Goal: Task Accomplishment & Management: Use online tool/utility

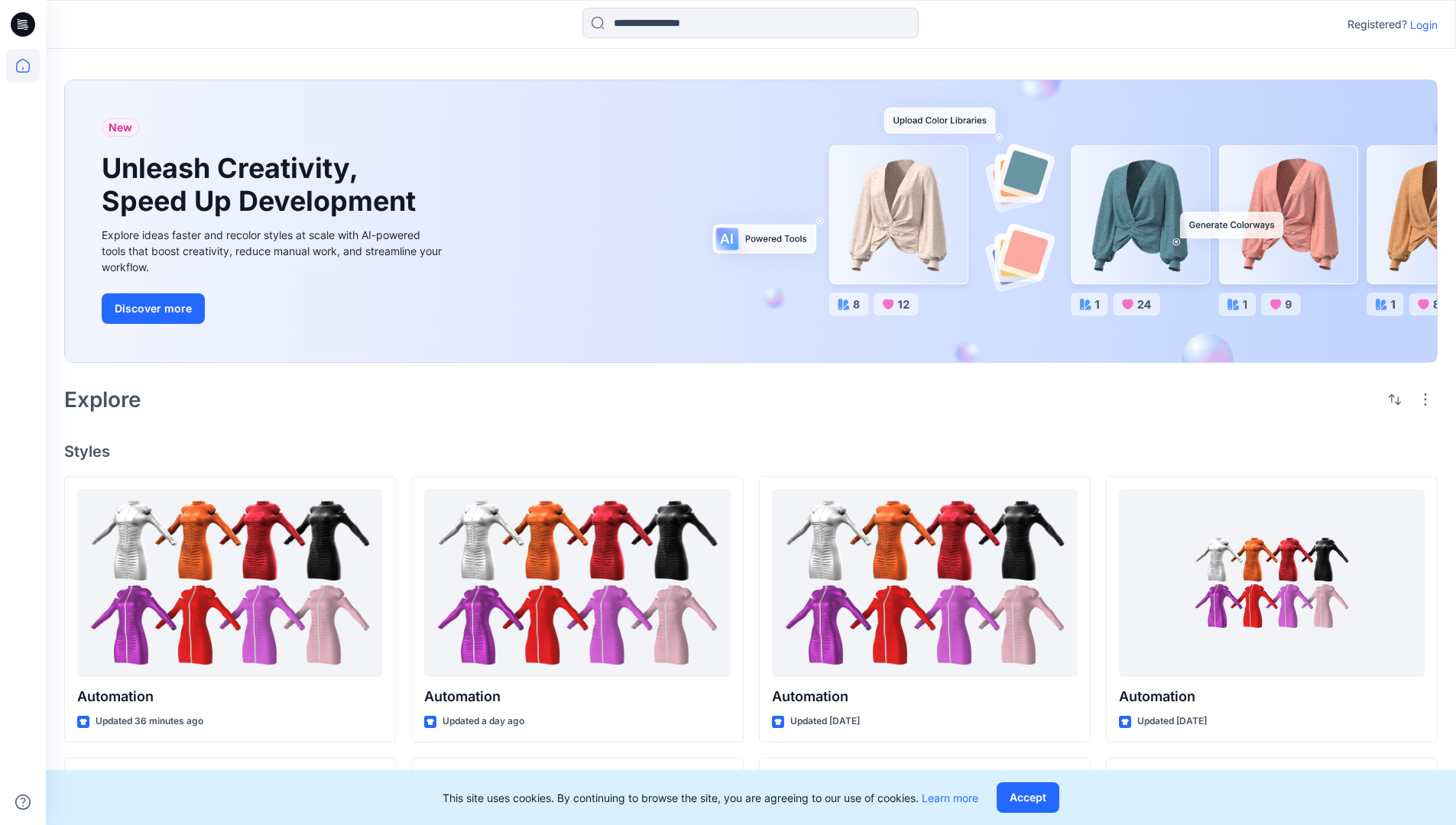
click at [1420, 24] on p "Login" at bounding box center [1423, 24] width 28 height 16
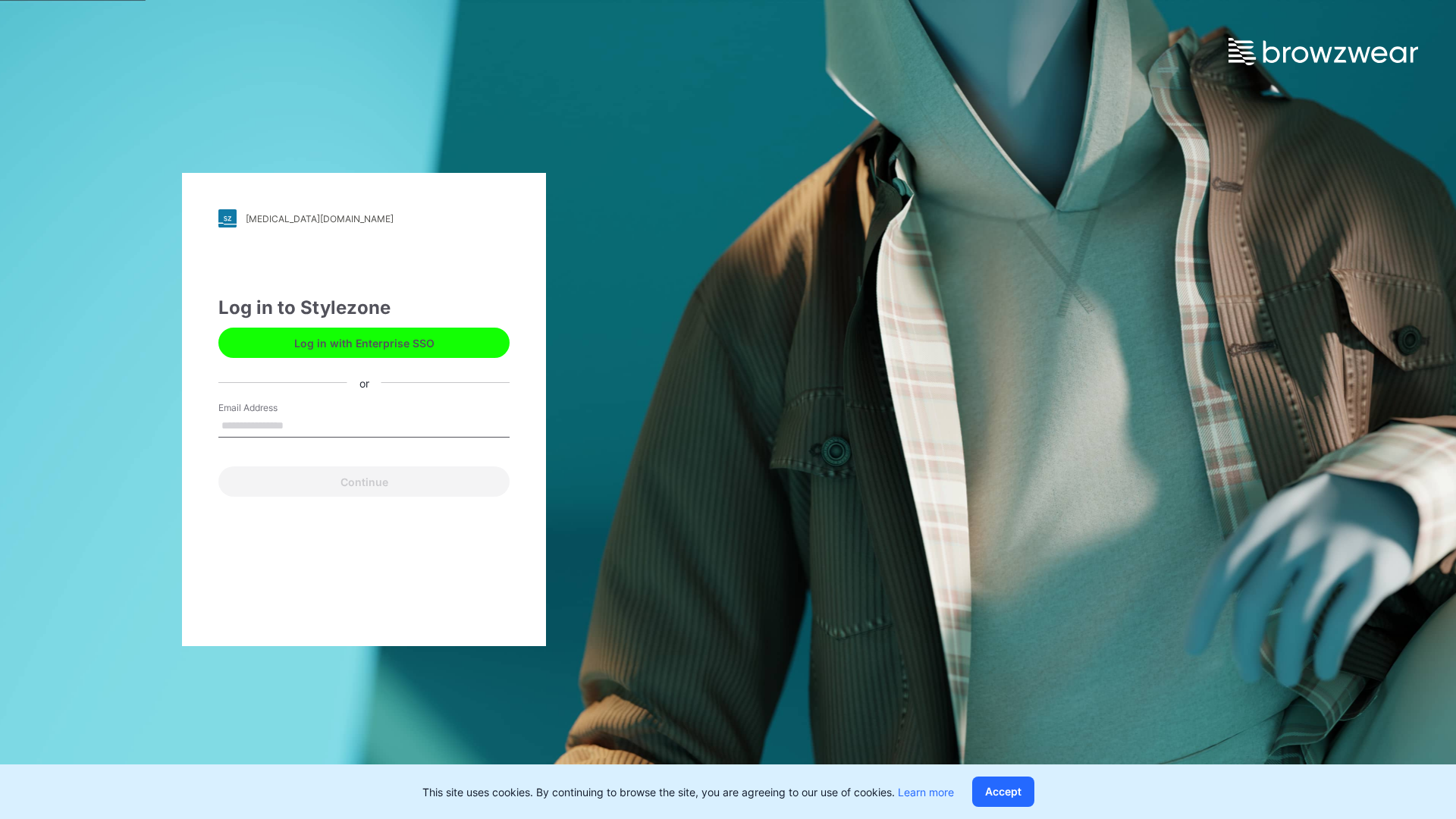
click at [300, 424] on input "Email Address" at bounding box center [364, 426] width 291 height 23
type input "**********"
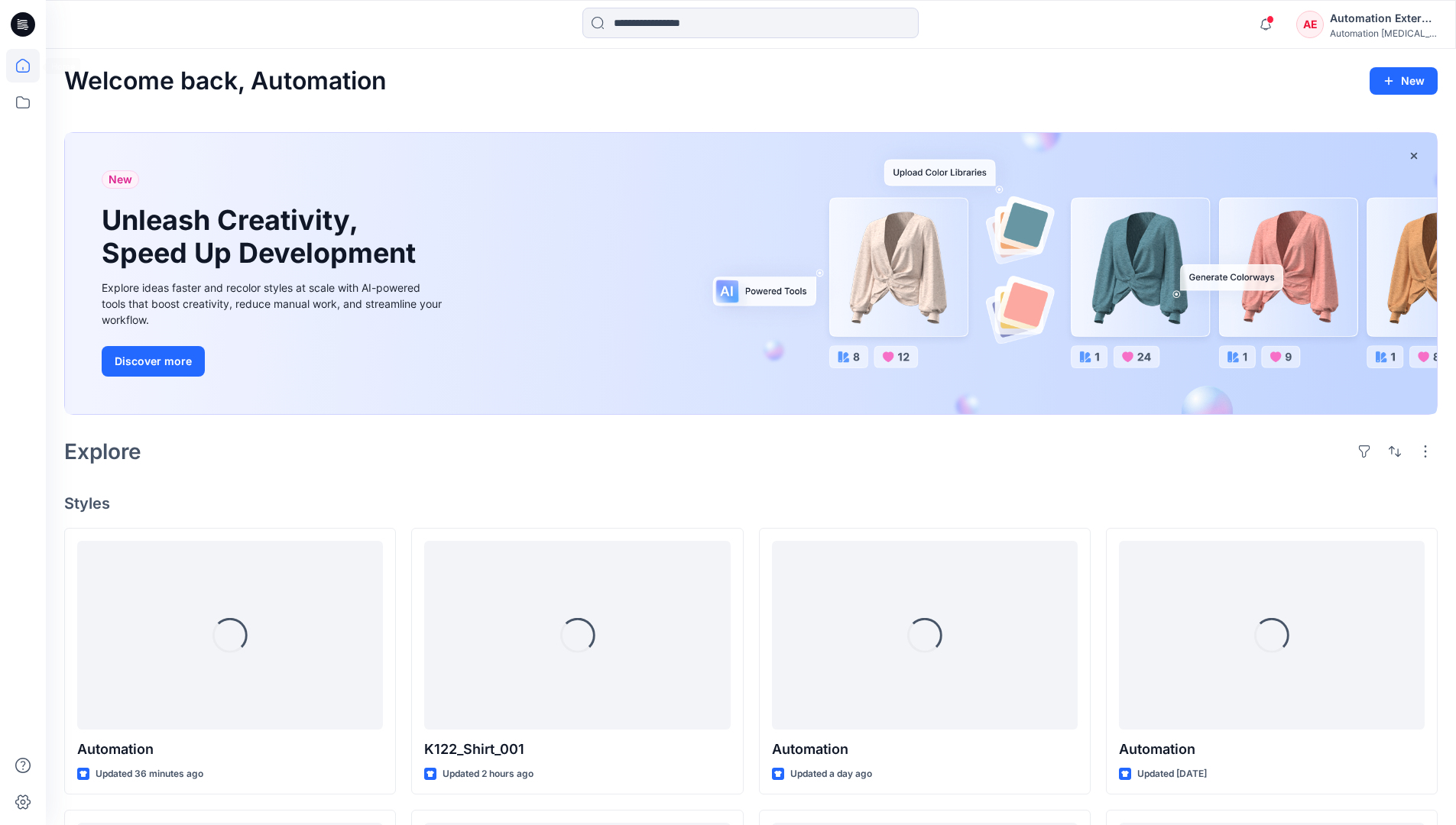
click at [29, 66] on icon at bounding box center [22, 65] width 13 height 13
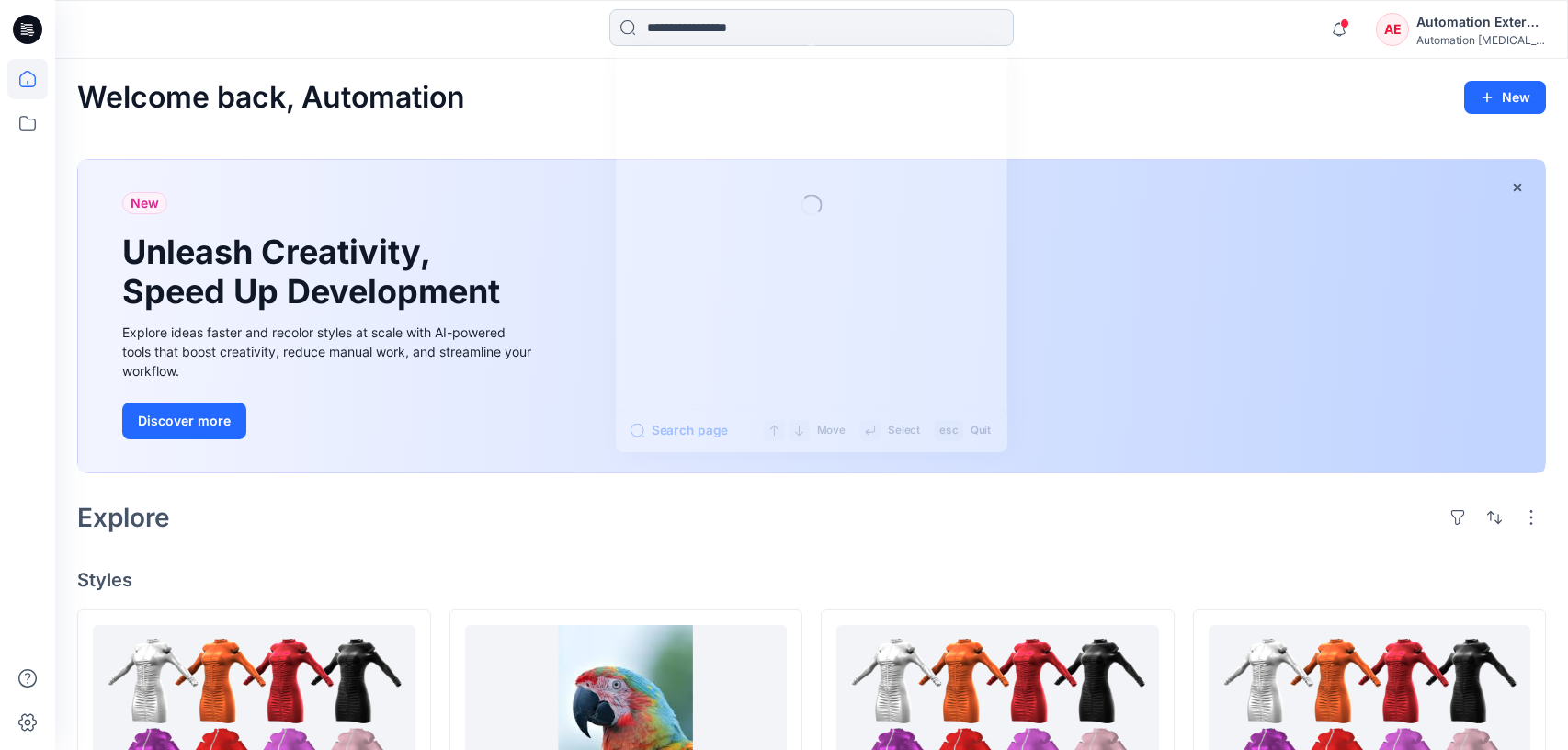
click at [717, 37] on input at bounding box center [811, 27] width 405 height 37
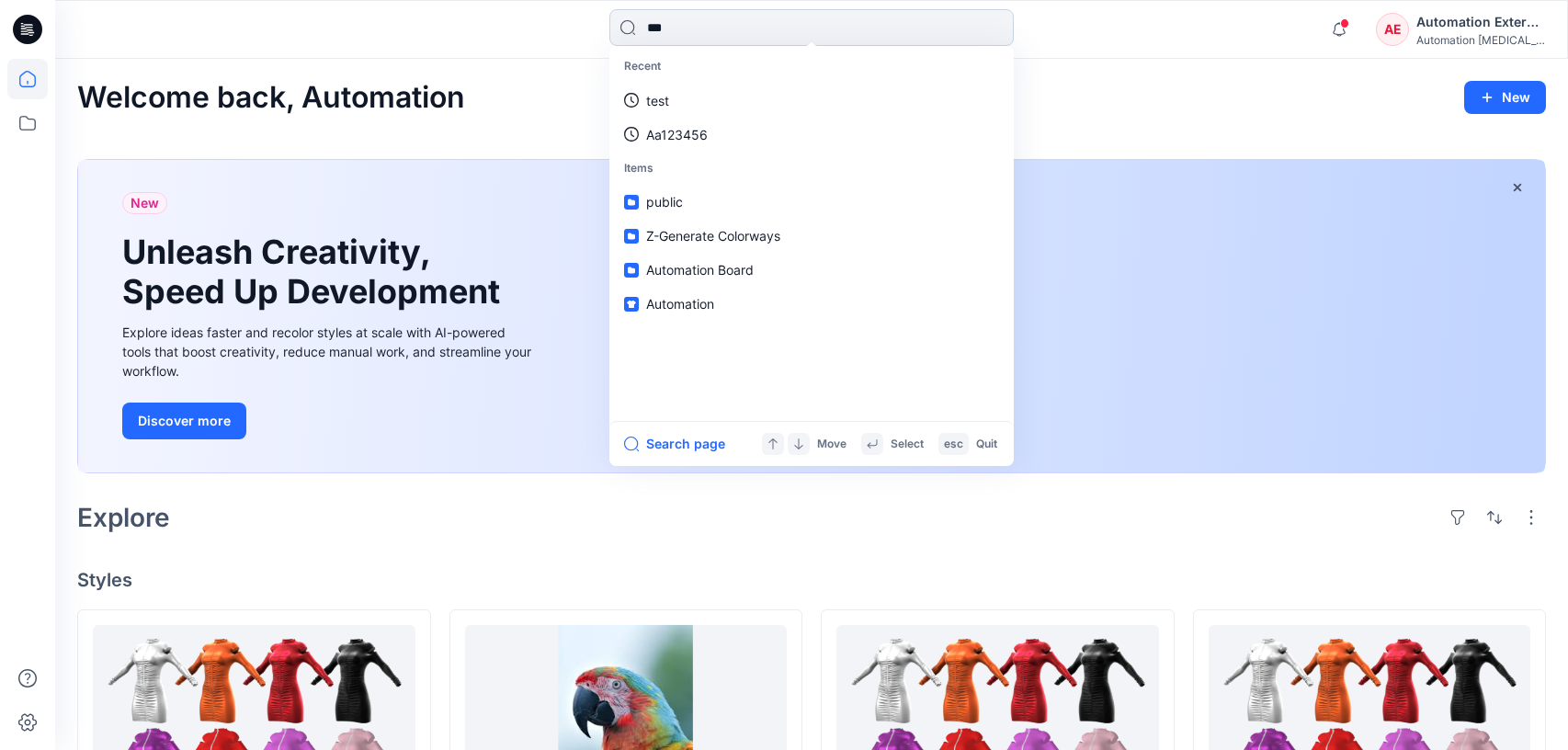
type input "****"
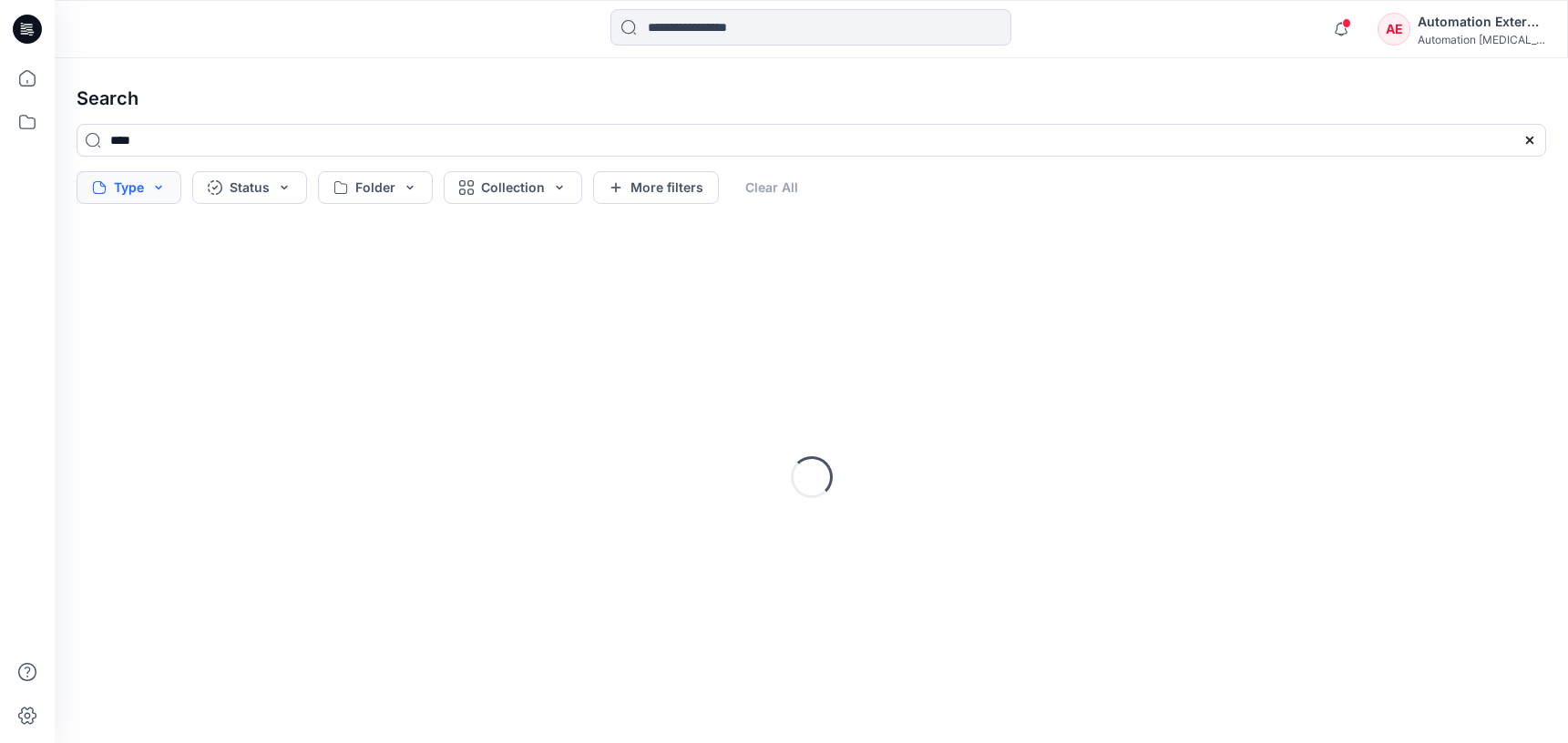
click at [137, 191] on button "Type" at bounding box center [129, 187] width 105 height 33
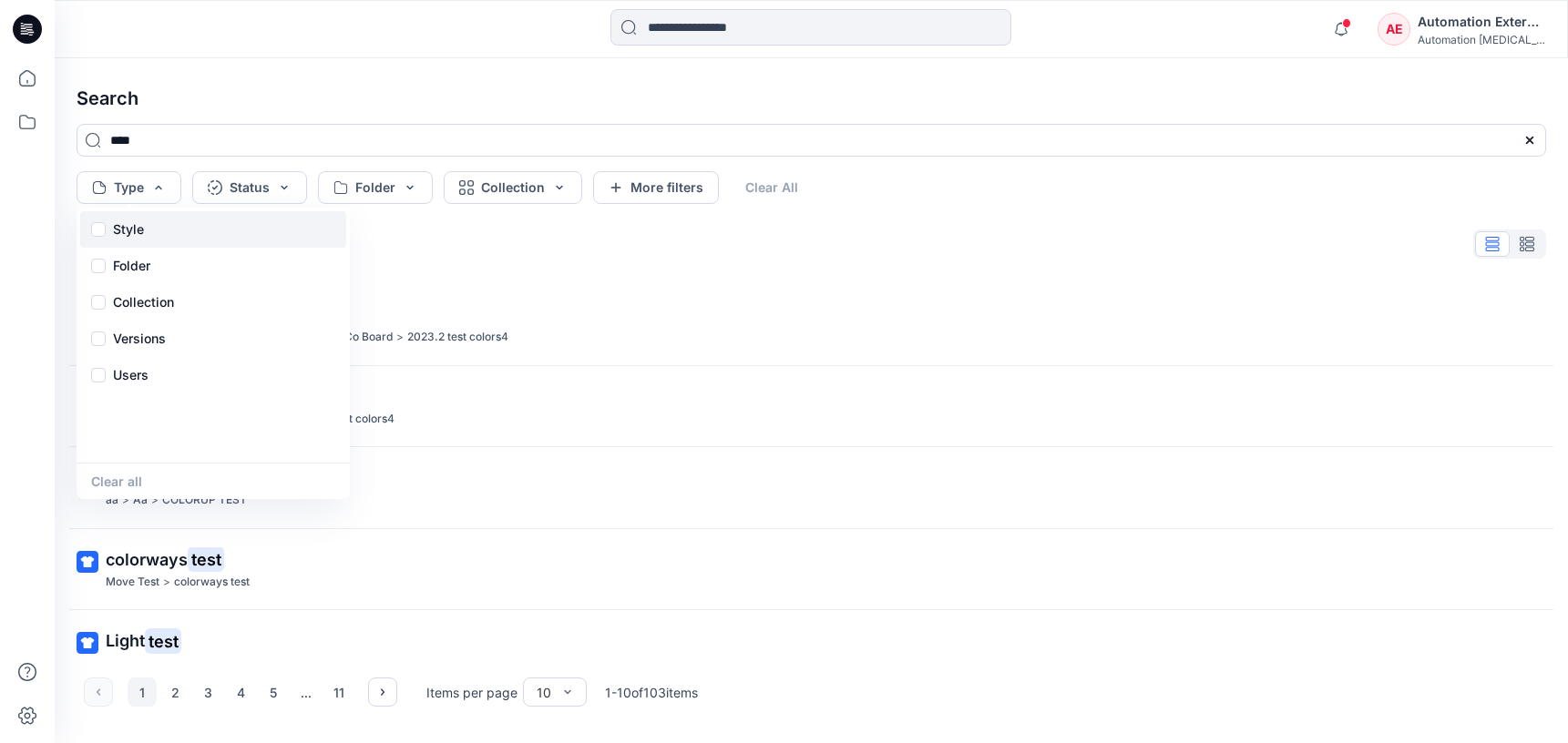
click at [134, 235] on p "Style" at bounding box center [128, 229] width 31 height 22
click at [156, 271] on div "Folder" at bounding box center [214, 265] width 266 height 37
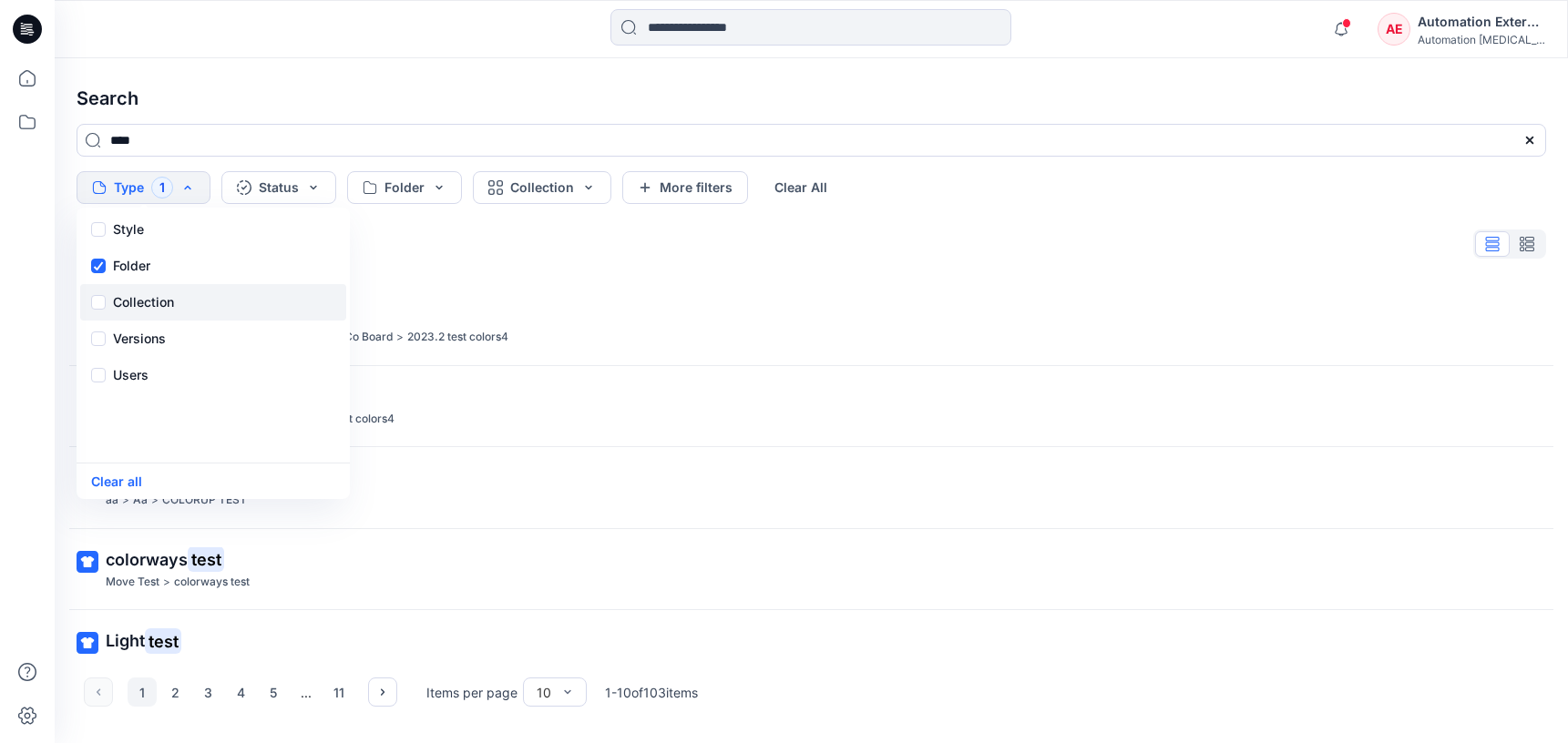
click at [157, 294] on p "Collection" at bounding box center [143, 302] width 61 height 22
click at [163, 334] on p "Versions" at bounding box center [140, 338] width 52 height 22
click at [149, 383] on div "Users" at bounding box center [214, 375] width 266 height 37
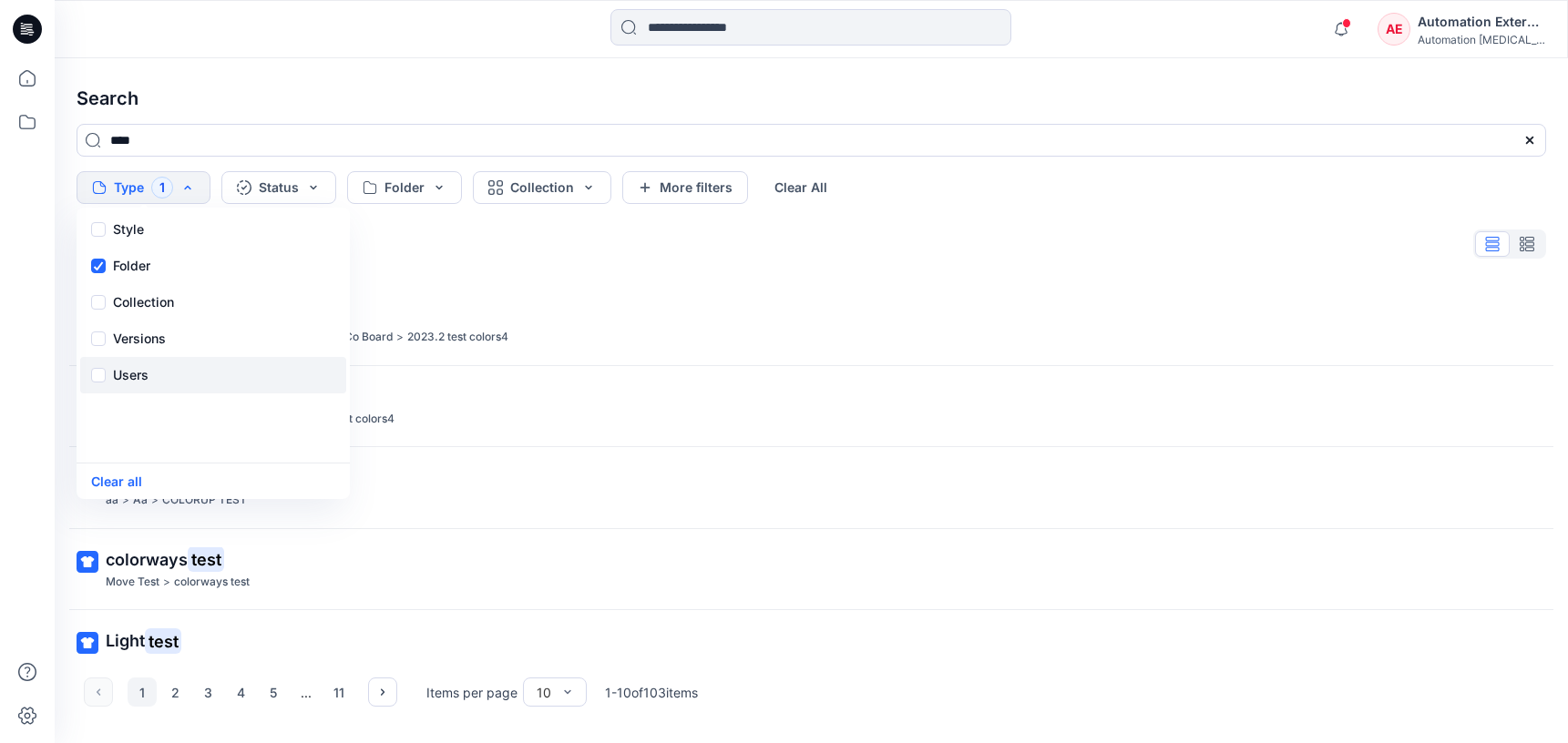
click at [149, 383] on div "Users" at bounding box center [214, 375] width 266 height 37
click at [292, 196] on button "Status" at bounding box center [278, 187] width 114 height 33
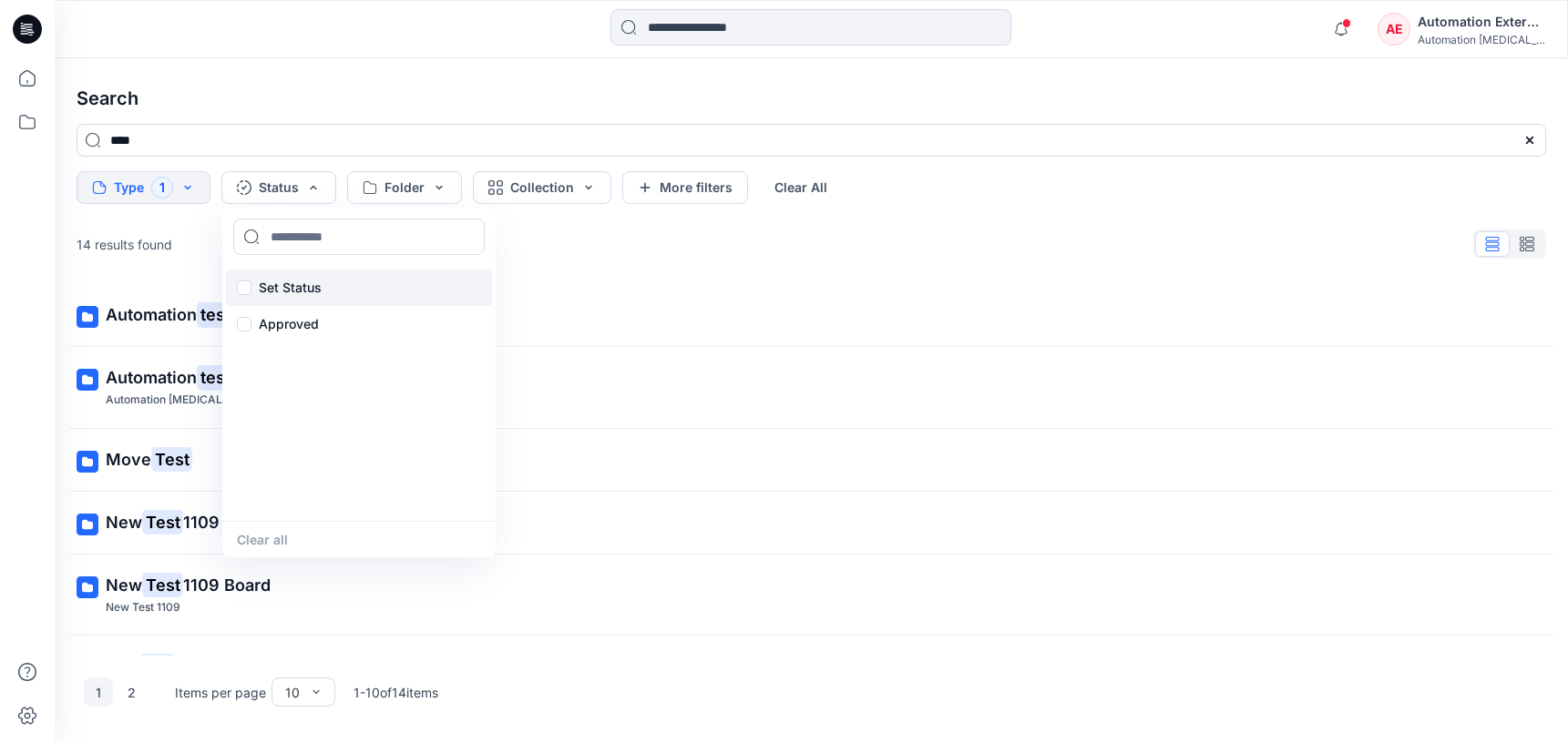
click at [293, 282] on p "Set Status" at bounding box center [290, 287] width 63 height 22
click at [307, 238] on input at bounding box center [359, 236] width 251 height 37
type input "**********"
click at [290, 285] on p "Set Status" at bounding box center [290, 287] width 63 height 22
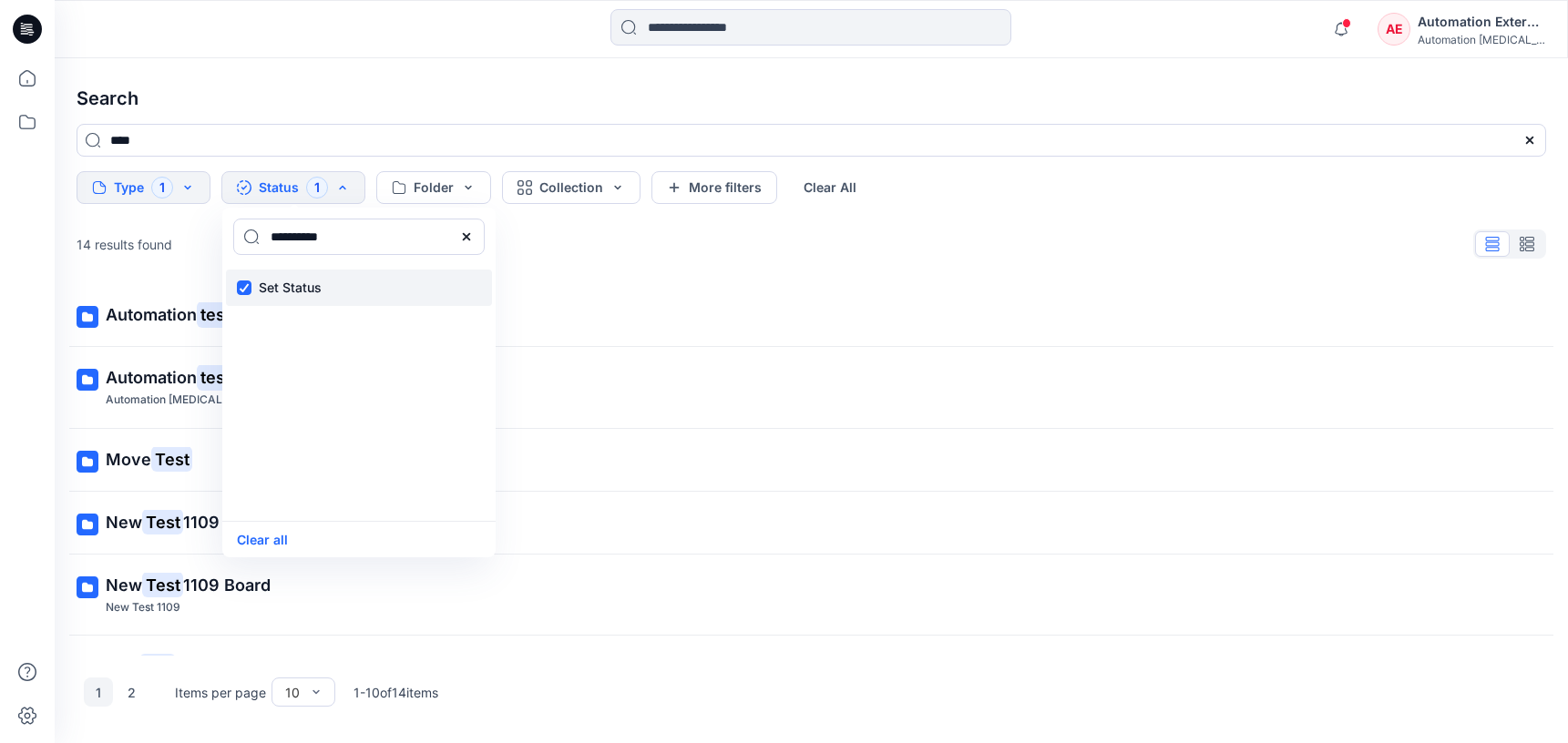
click at [290, 285] on p "Set Status" at bounding box center [290, 287] width 63 height 22
click at [471, 241] on icon at bounding box center [467, 237] width 15 height 15
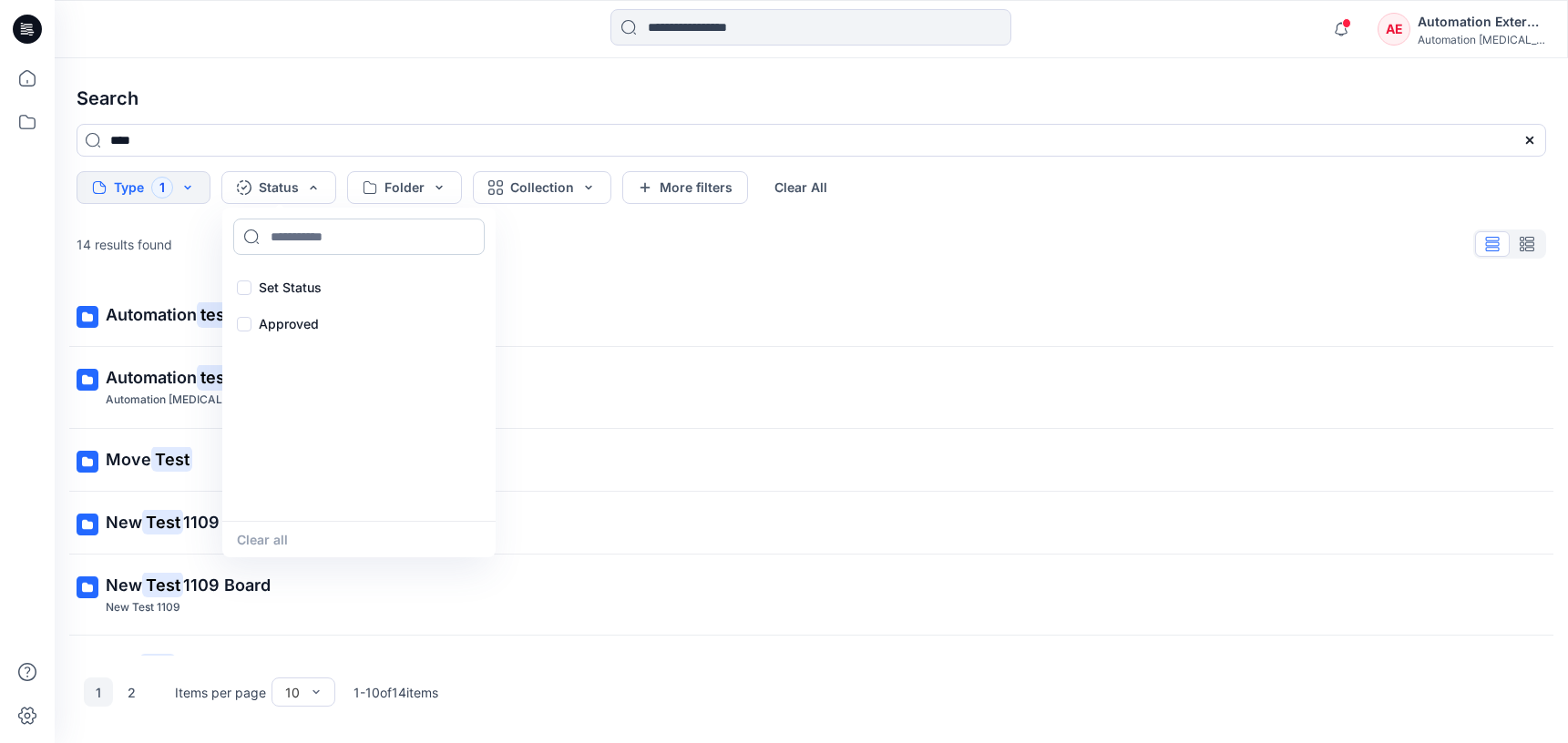
click at [396, 243] on input at bounding box center [359, 236] width 251 height 37
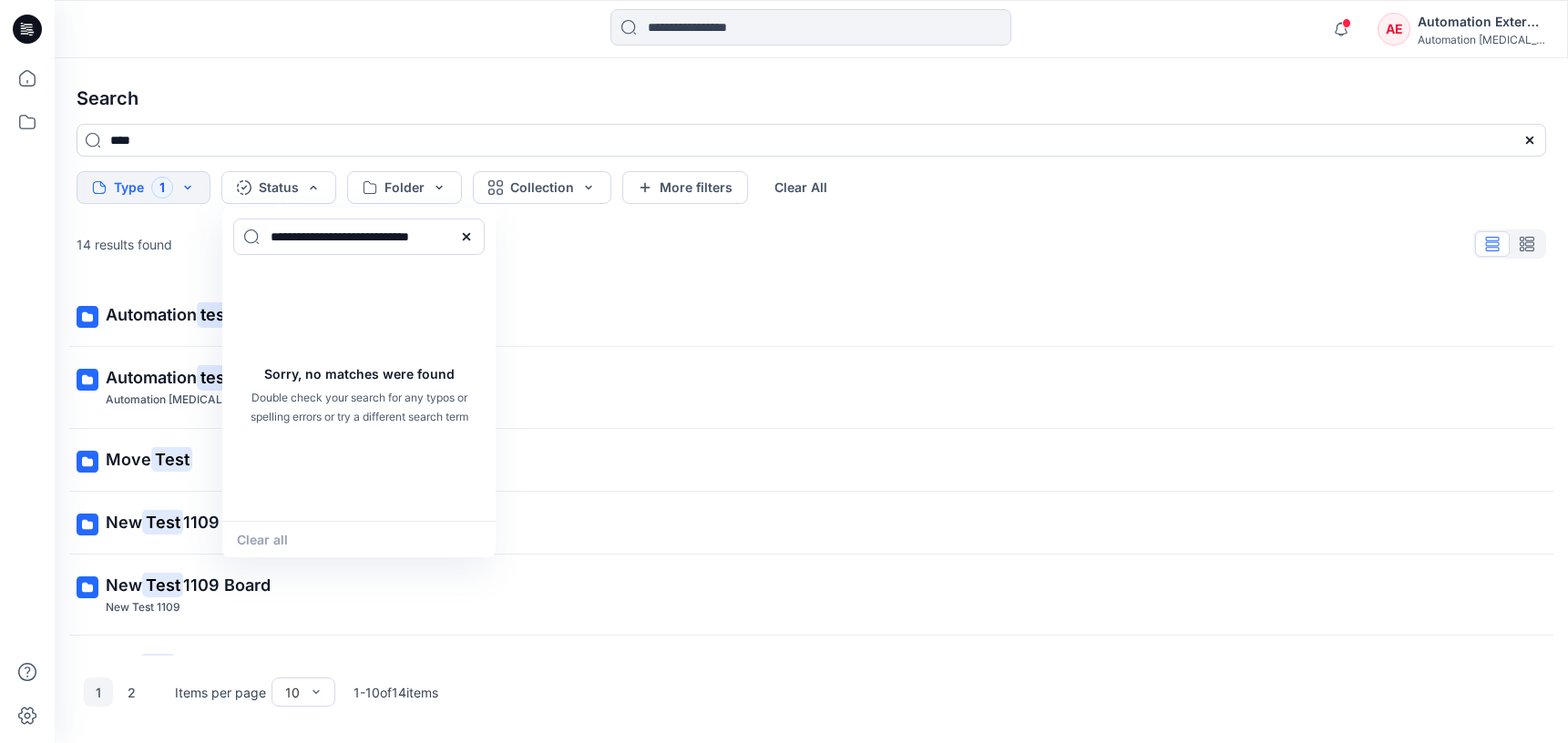
type input "**********"
click at [281, 534] on div "Clear all" at bounding box center [359, 539] width 274 height 37
click at [472, 237] on icon at bounding box center [467, 237] width 15 height 15
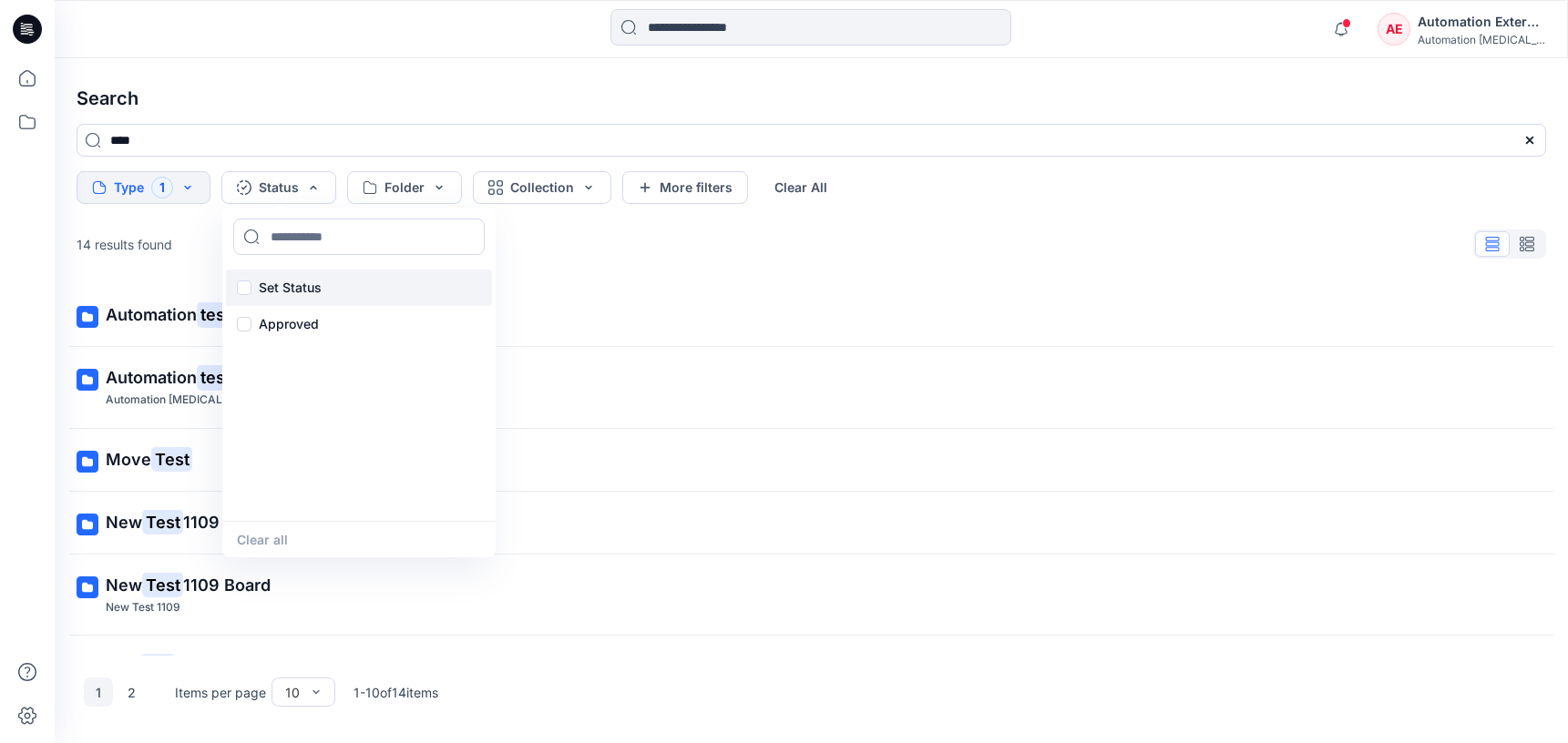
click at [296, 284] on p "Set Status" at bounding box center [290, 287] width 63 height 22
click at [280, 541] on button "Clear all" at bounding box center [262, 540] width 51 height 21
click at [418, 187] on button "Folder" at bounding box center [404, 187] width 114 height 33
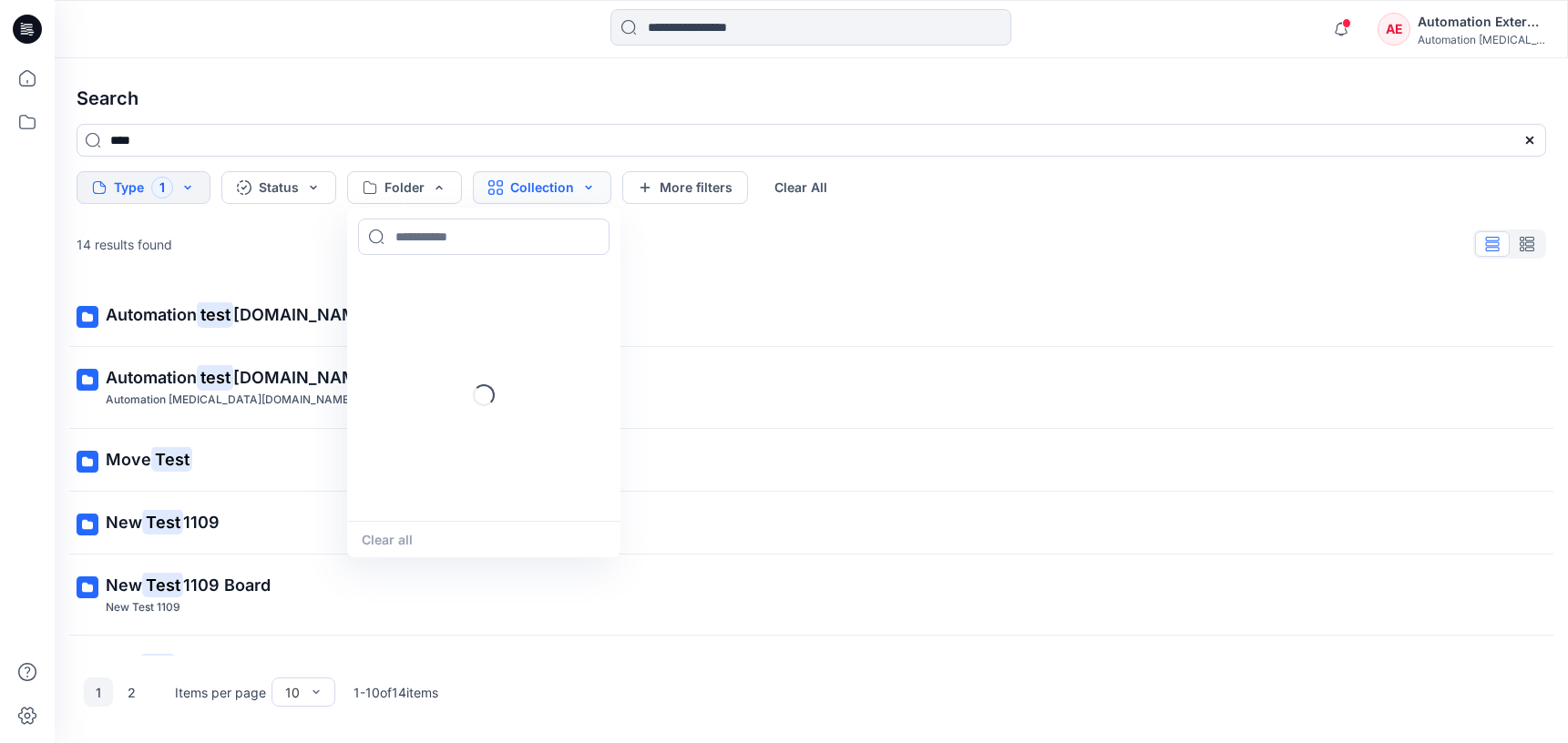
click at [521, 193] on button "Collection" at bounding box center [542, 187] width 139 height 33
click at [724, 183] on button "More filters" at bounding box center [685, 187] width 126 height 33
click at [797, 183] on button "Metadata" at bounding box center [843, 187] width 133 height 33
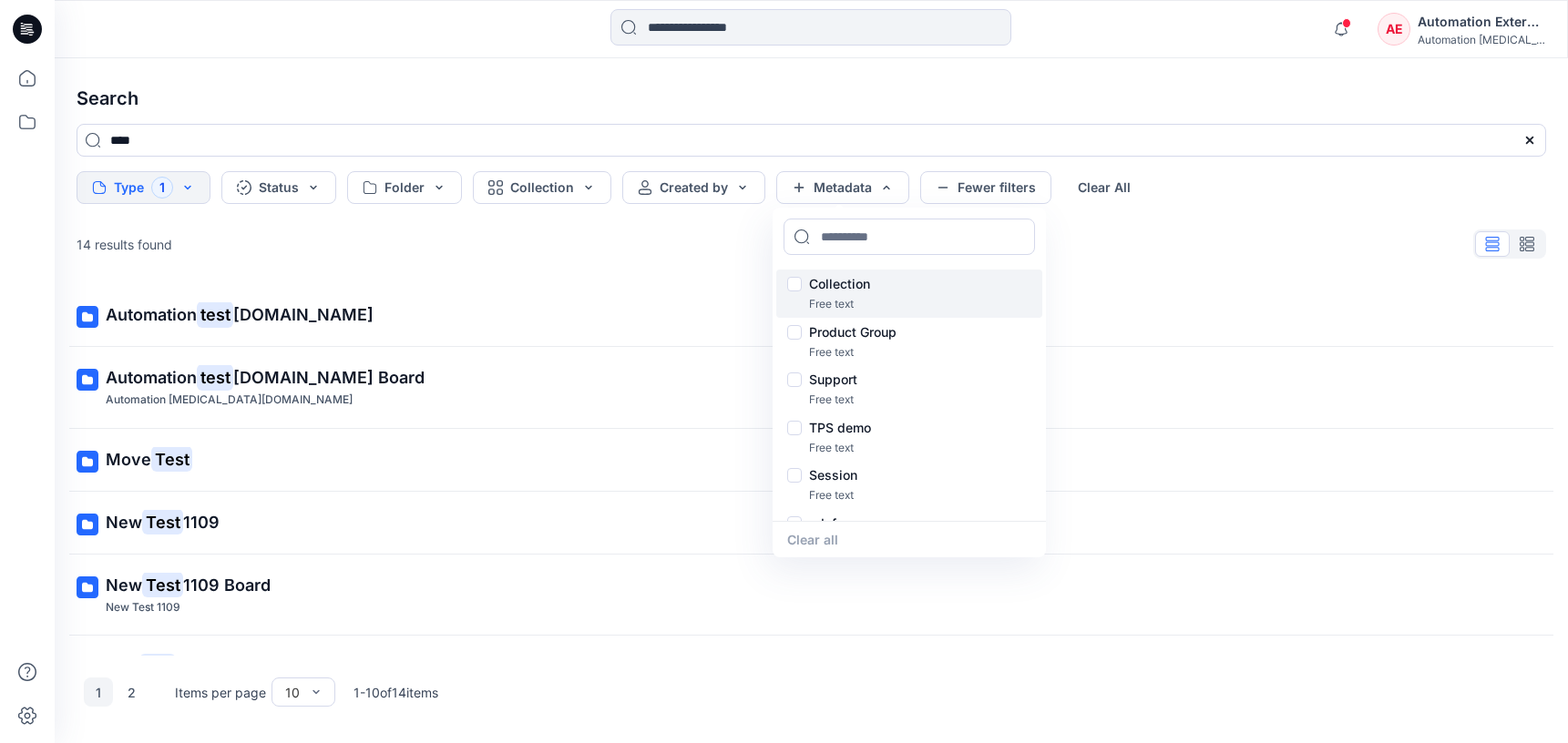
click at [846, 286] on p "Collection" at bounding box center [839, 284] width 61 height 22
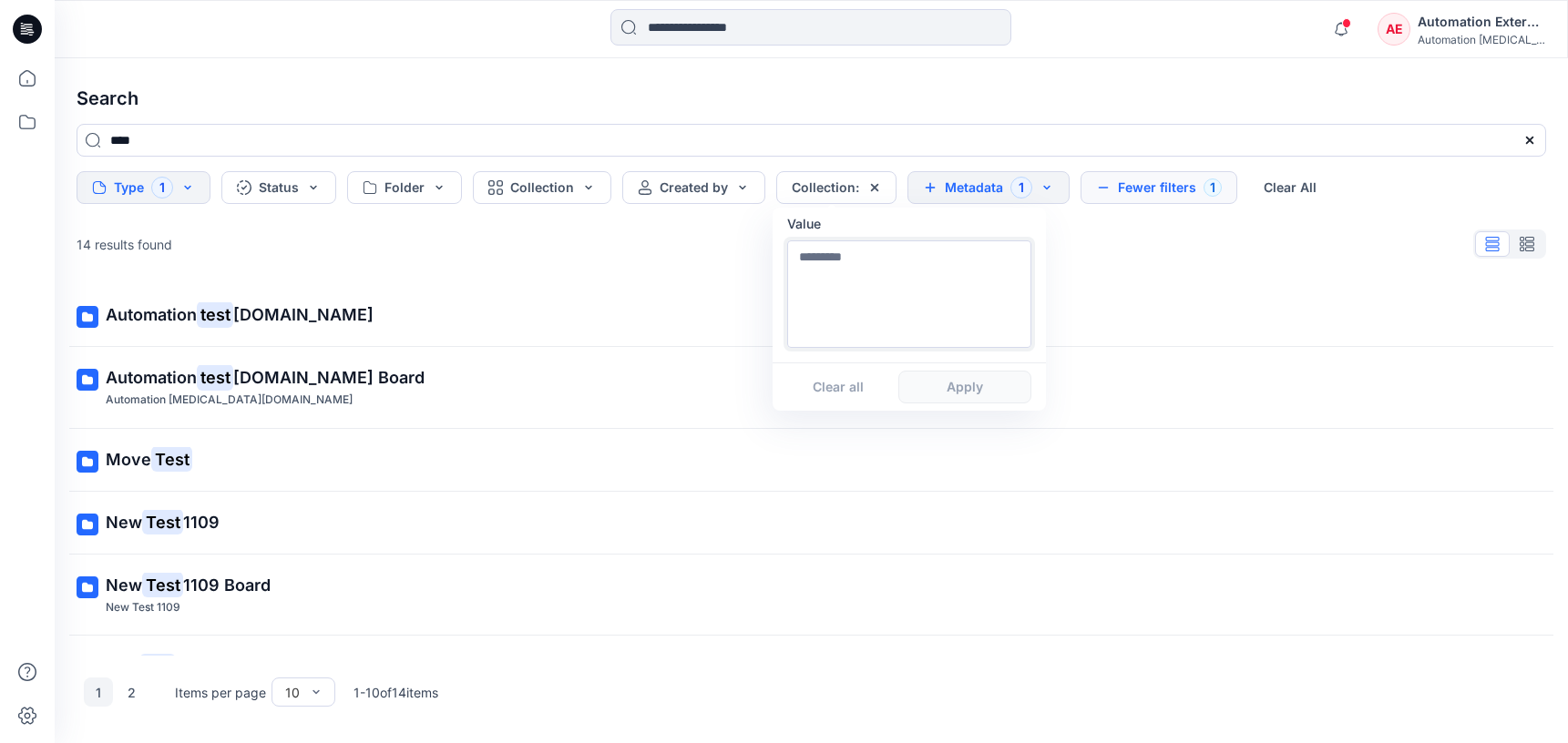
click at [846, 316] on textarea at bounding box center [909, 294] width 245 height 108
type textarea "**********"
click at [963, 397] on button "Apply" at bounding box center [964, 387] width 133 height 33
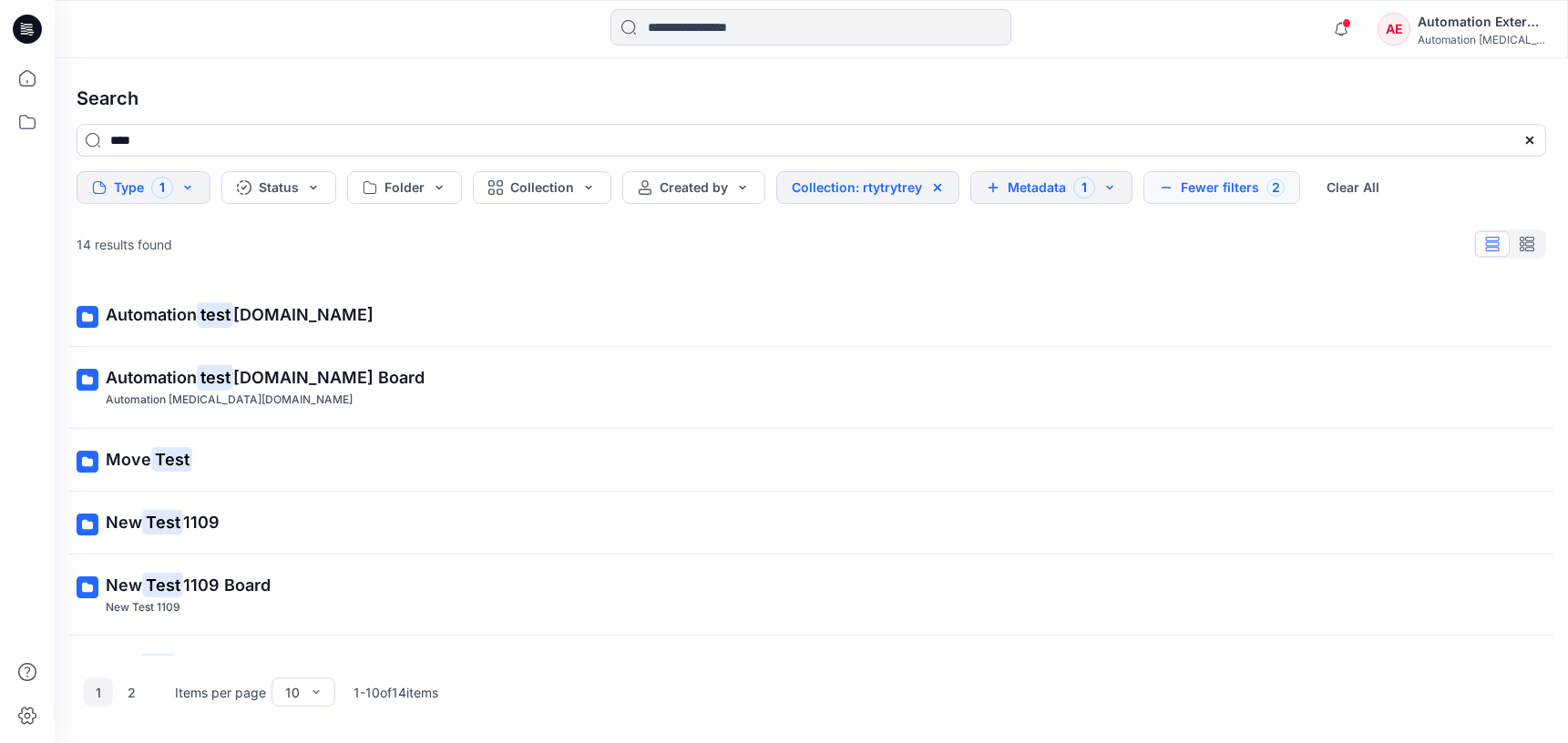
click at [1046, 191] on button "Metadata 1" at bounding box center [1051, 187] width 162 height 33
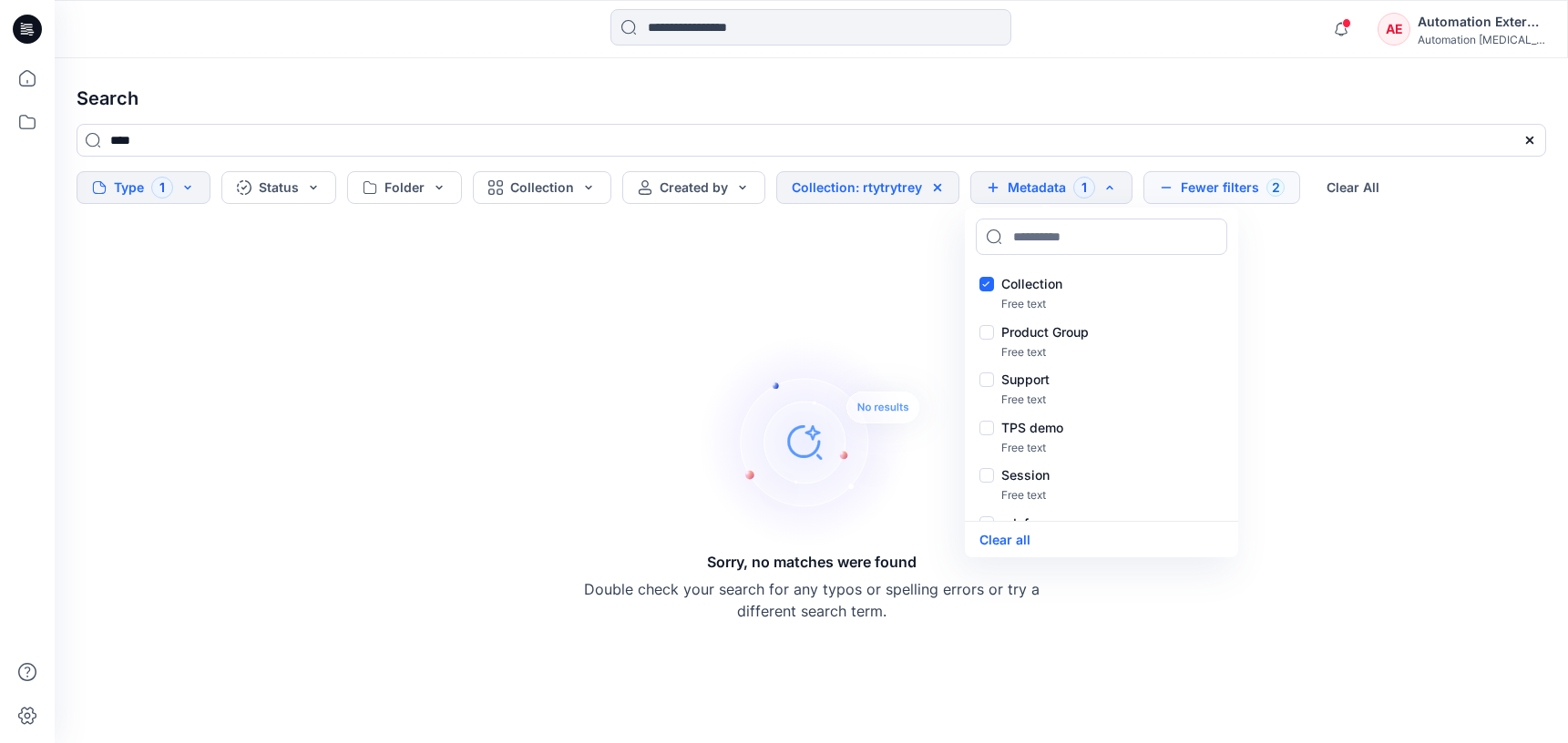
click at [1216, 182] on button "Fewer filters 2" at bounding box center [1221, 187] width 157 height 33
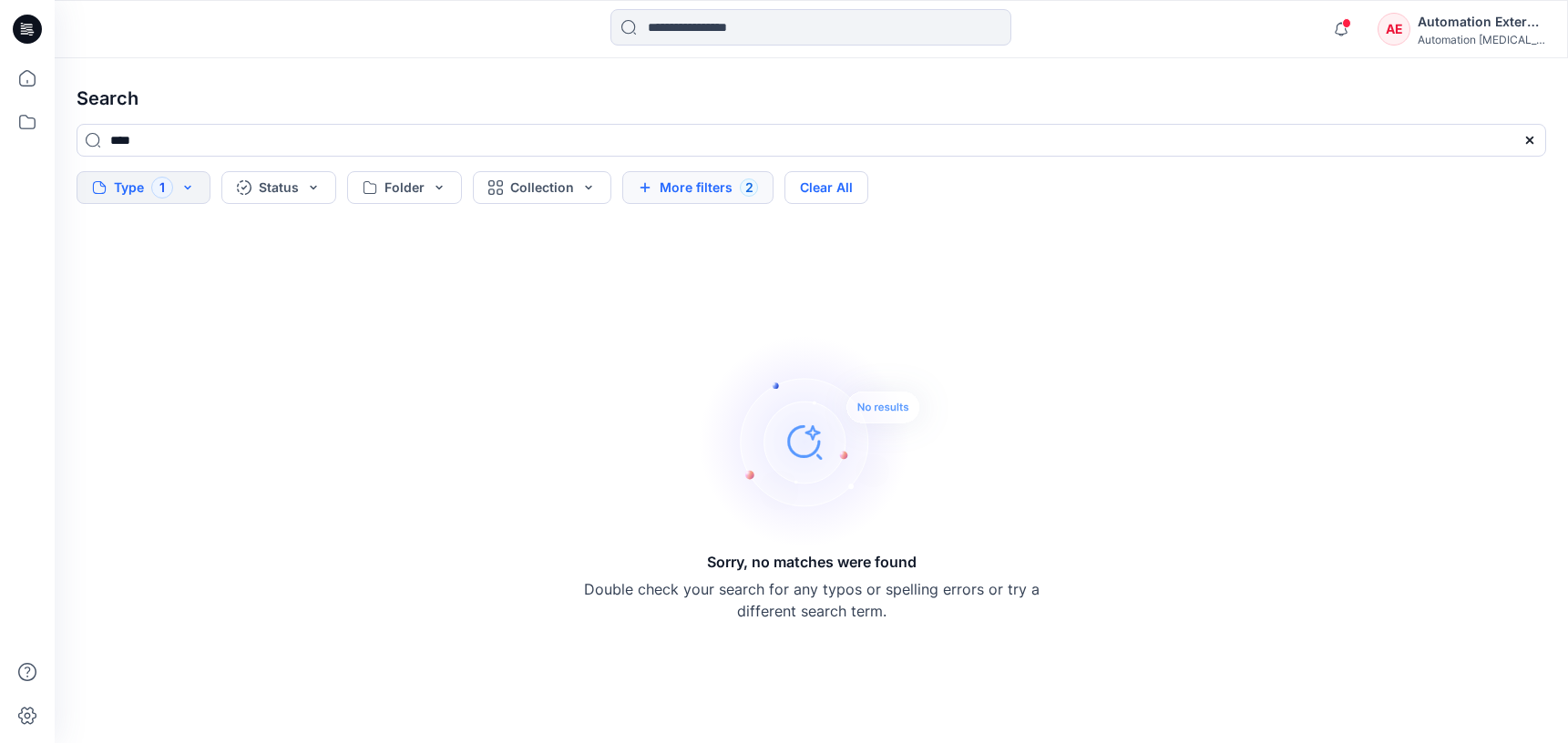
click at [854, 191] on button "Clear All" at bounding box center [826, 187] width 83 height 33
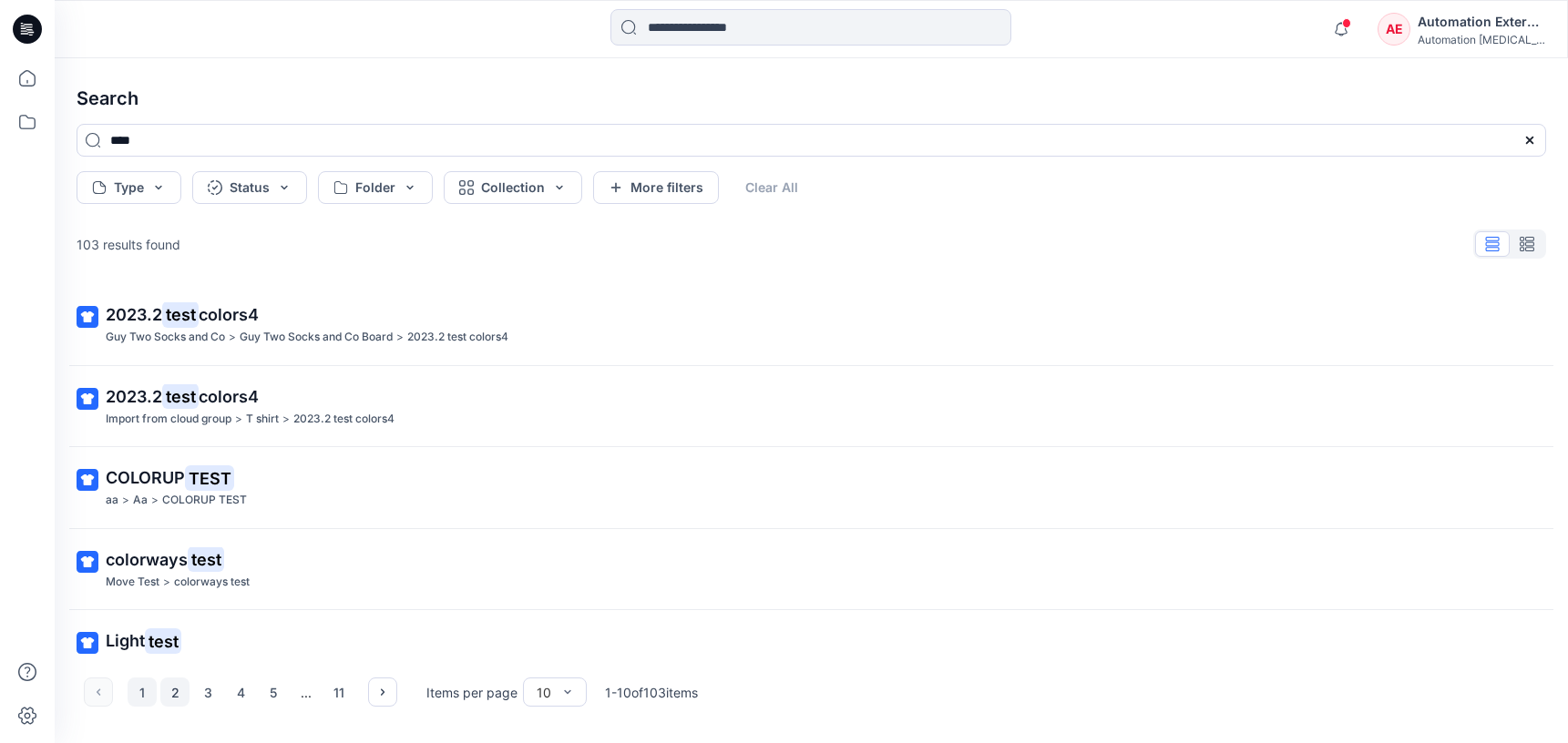
click at [170, 694] on button "2" at bounding box center [174, 691] width 29 height 29
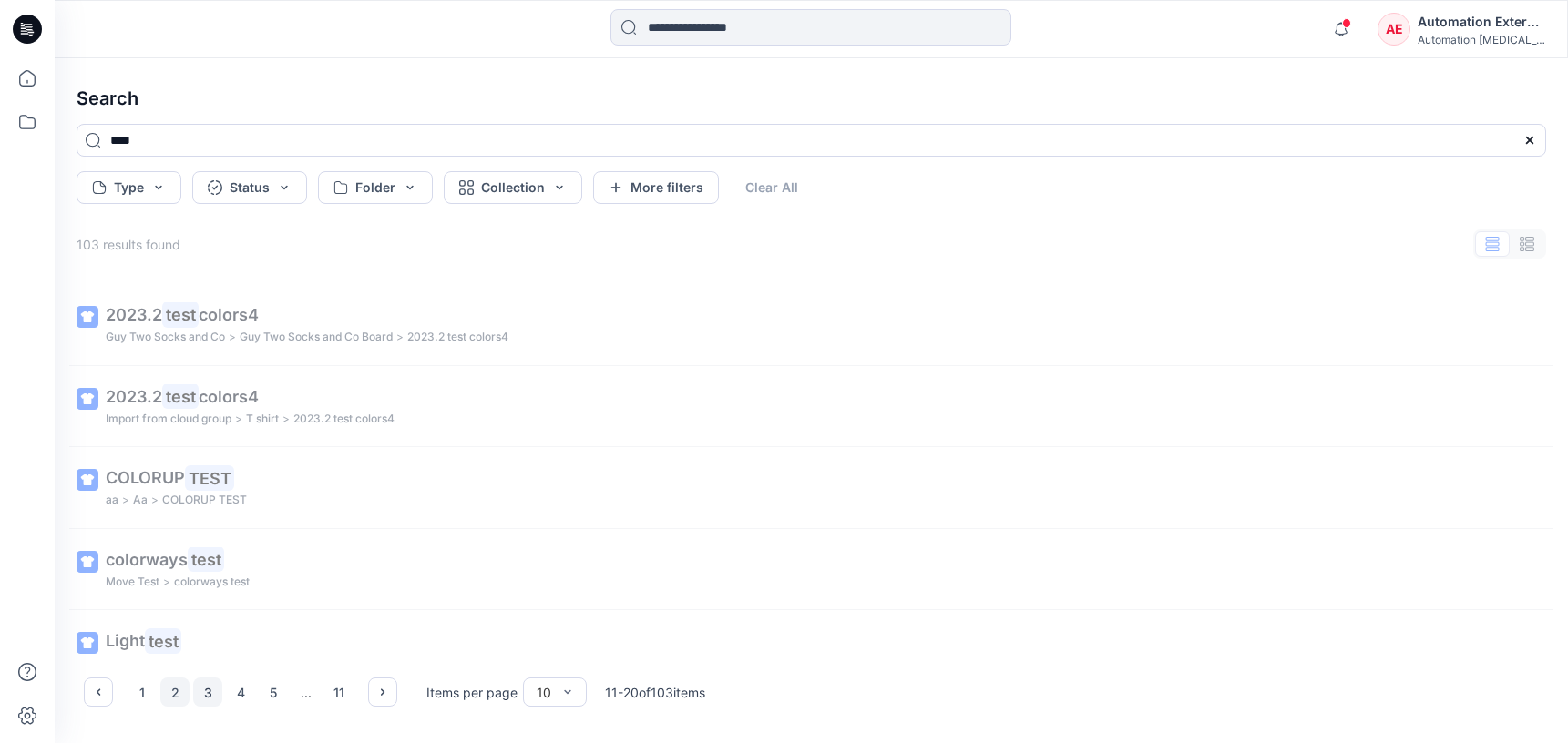
click at [212, 694] on button "3" at bounding box center [207, 691] width 29 height 29
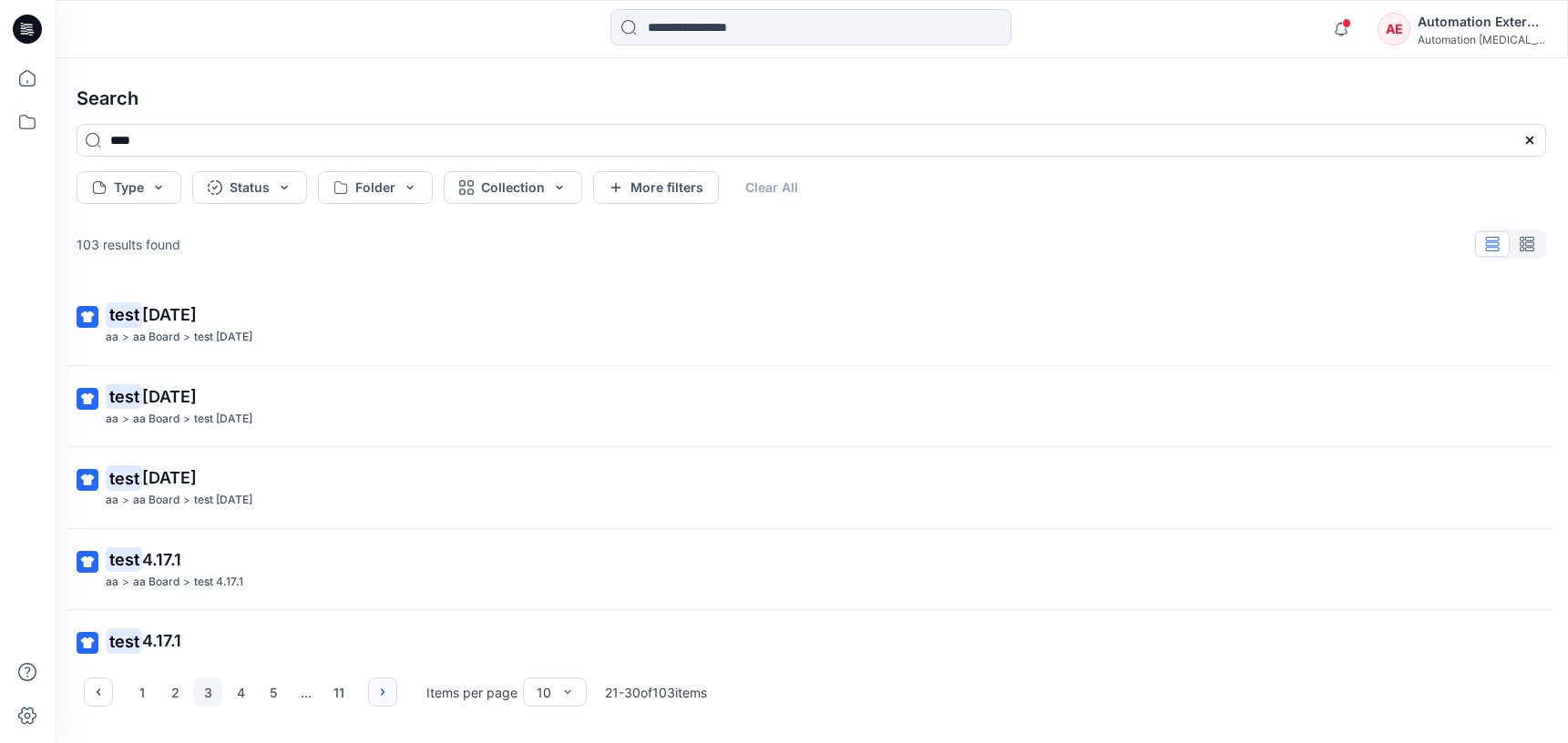
click at [381, 691] on icon "button" at bounding box center [382, 692] width 15 height 15
click at [111, 692] on button "button" at bounding box center [97, 691] width 29 height 29
click at [1483, 28] on div "Automation External" at bounding box center [1481, 22] width 127 height 22
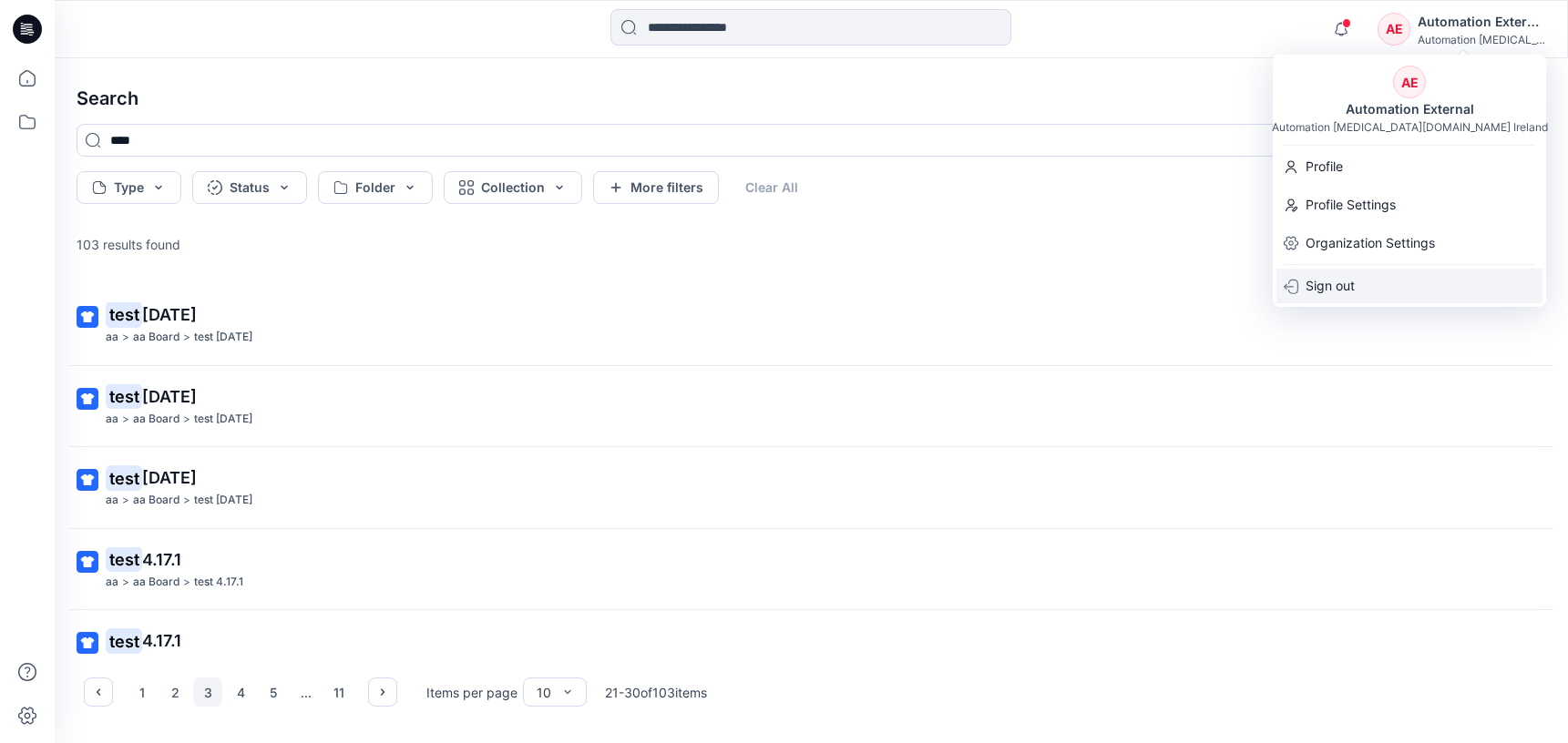
click at [1365, 283] on div "Sign out" at bounding box center [1410, 286] width 266 height 35
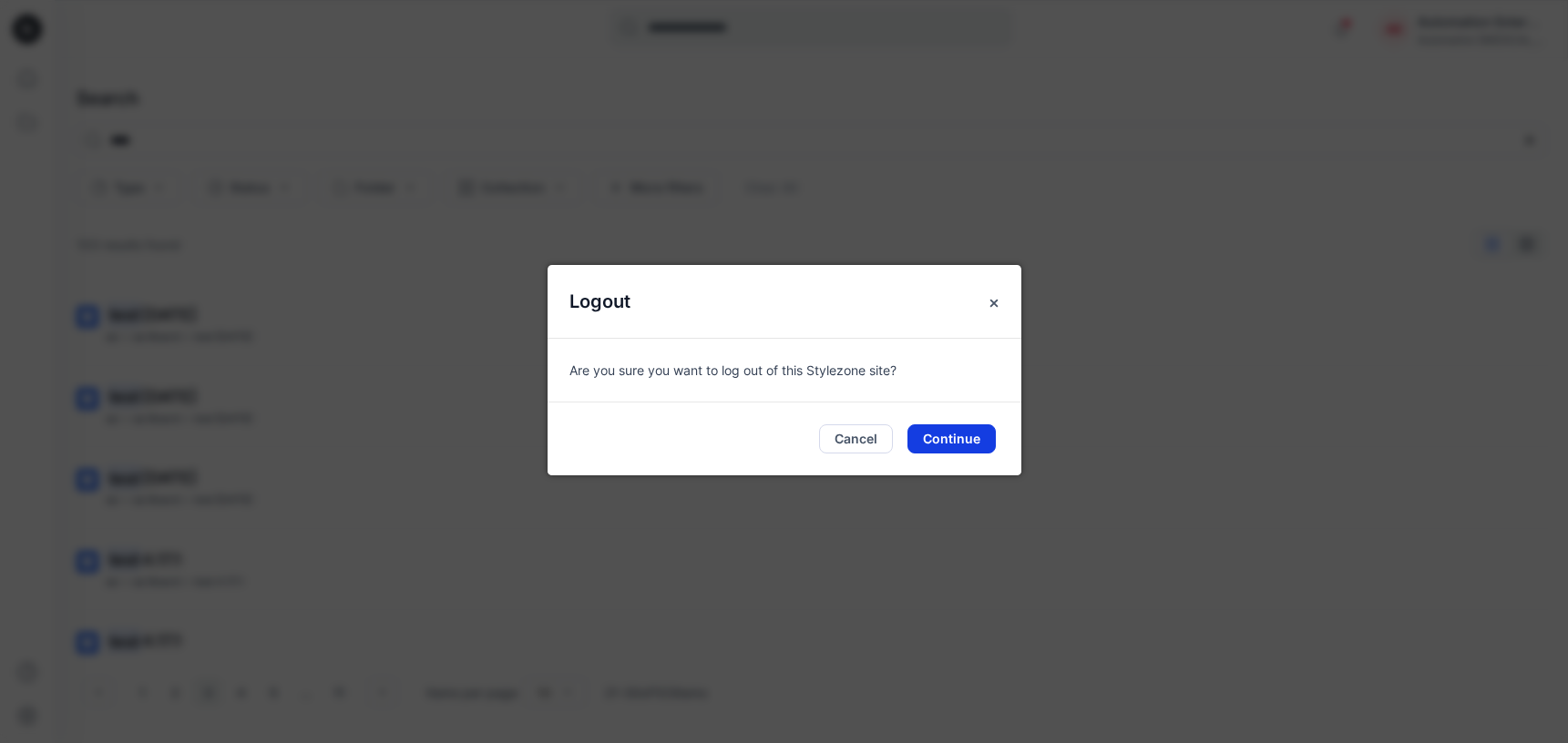
click at [962, 432] on button "Continue" at bounding box center [951, 438] width 88 height 29
